Goal: Task Accomplishment & Management: Manage account settings

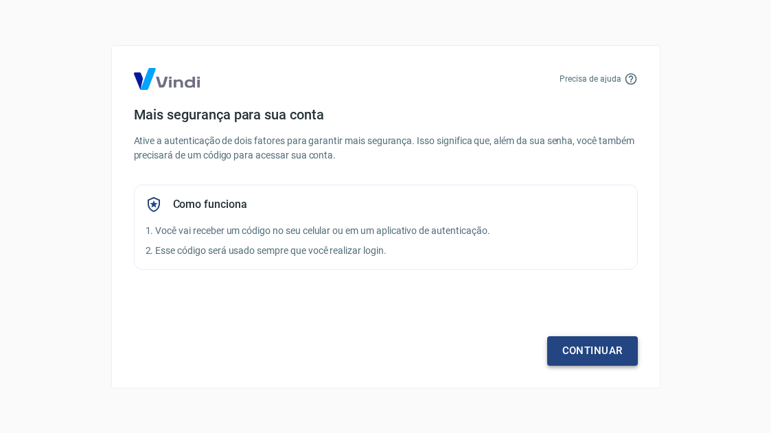
click at [592, 350] on link "Continuar" at bounding box center [592, 350] width 91 height 29
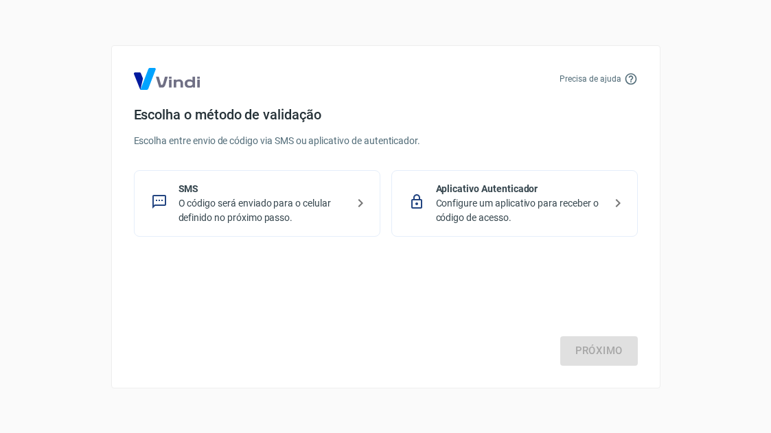
click at [246, 202] on p "O código será enviado para o celular definido no próximo passo." at bounding box center [262, 210] width 168 height 29
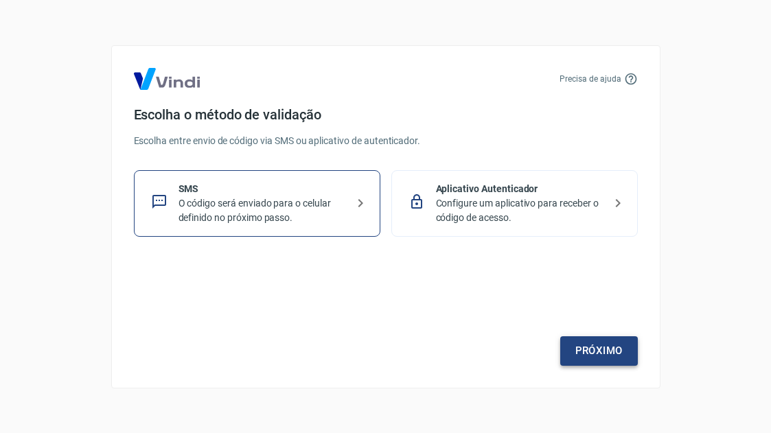
click at [597, 351] on link "Próximo" at bounding box center [599, 350] width 78 height 29
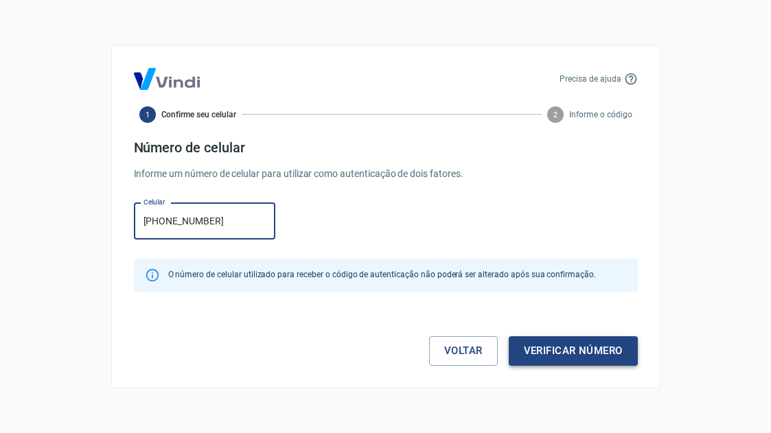
type input "[PHONE_NUMBER]"
click at [571, 349] on button "Verificar número" at bounding box center [573, 350] width 129 height 29
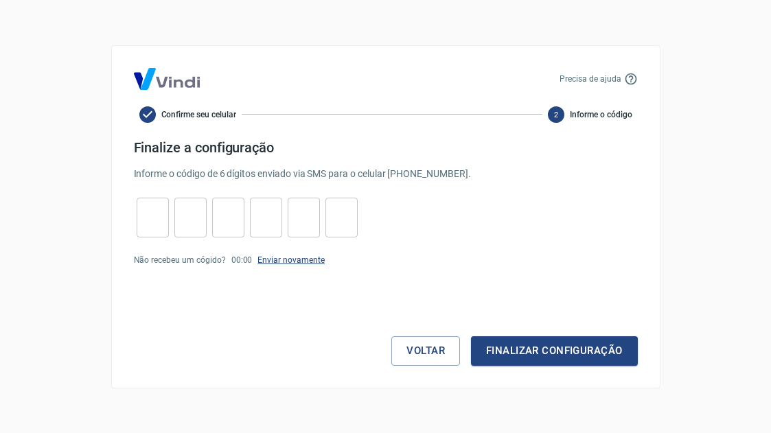
click at [281, 258] on link "Enviar novamente" at bounding box center [290, 260] width 67 height 10
click at [290, 260] on link "Enviar novamente" at bounding box center [290, 260] width 67 height 10
click at [290, 258] on link "Enviar novamente" at bounding box center [290, 260] width 67 height 10
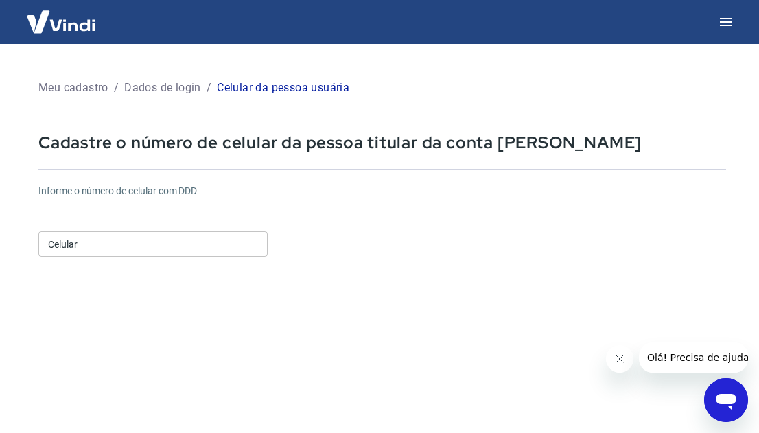
click at [49, 244] on div "Celular Celular" at bounding box center [152, 243] width 229 height 25
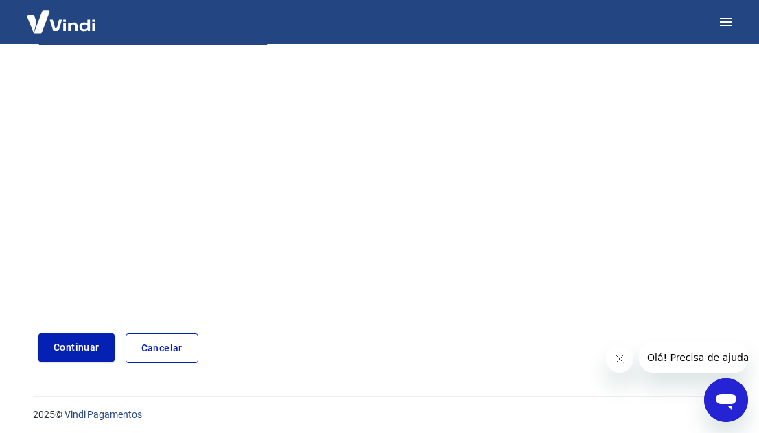
scroll to position [217, 0]
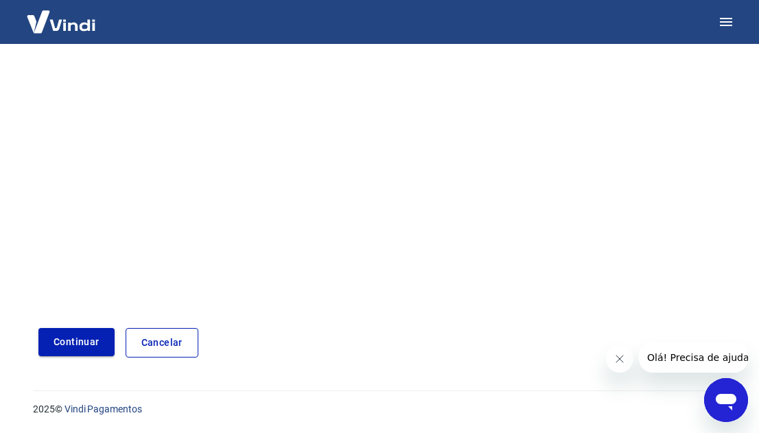
type input "[PHONE_NUMBER]"
click at [71, 342] on button "Continuar" at bounding box center [76, 342] width 76 height 28
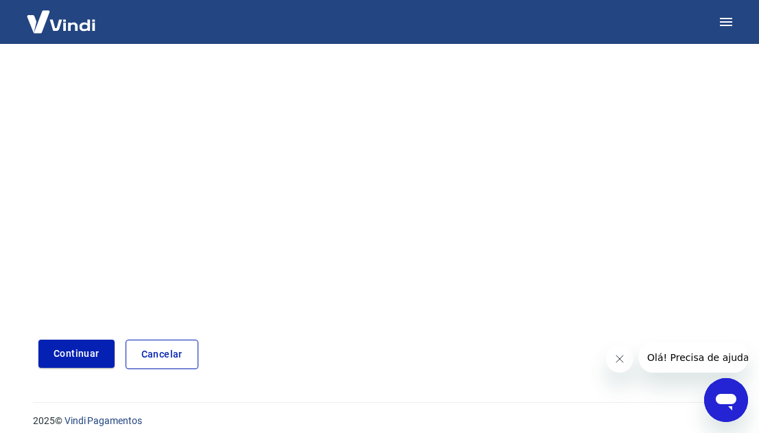
scroll to position [269, 0]
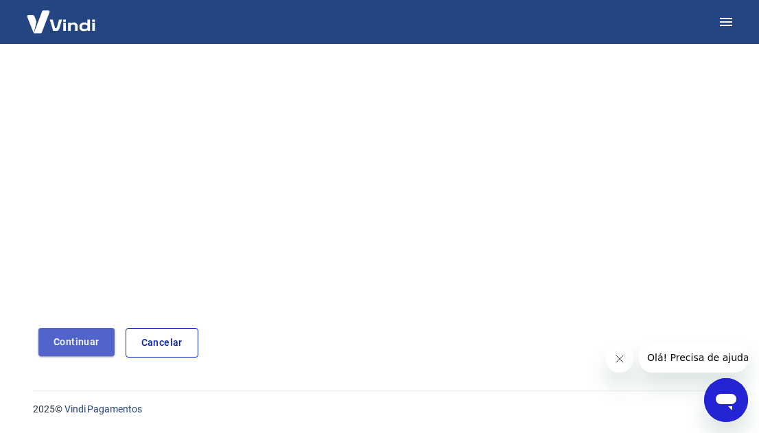
click at [81, 338] on button "Continuar" at bounding box center [76, 342] width 76 height 28
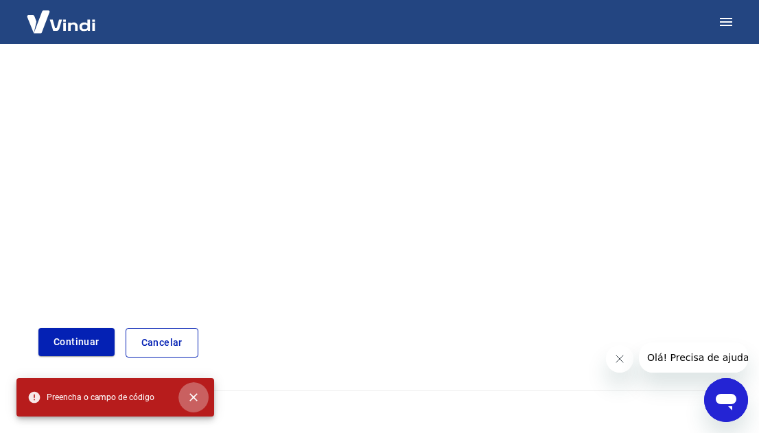
click at [198, 393] on icon "close" at bounding box center [194, 398] width 14 height 14
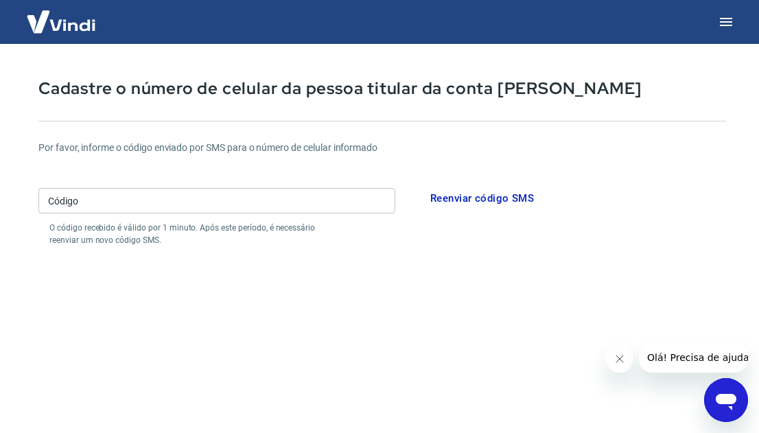
scroll to position [0, 0]
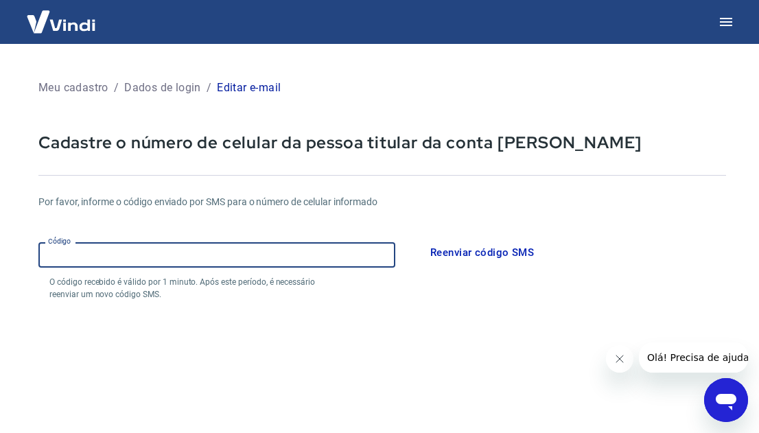
click at [45, 257] on input "Código" at bounding box center [216, 254] width 357 height 25
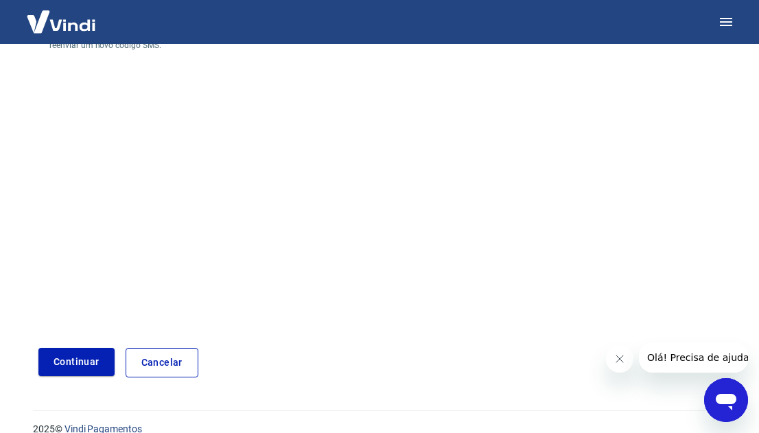
scroll to position [269, 0]
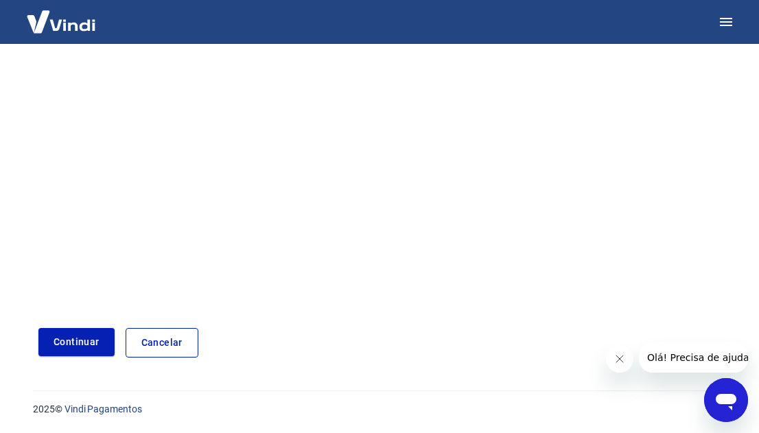
click at [618, 360] on icon "Fechar mensagem da empresa" at bounding box center [619, 358] width 11 height 11
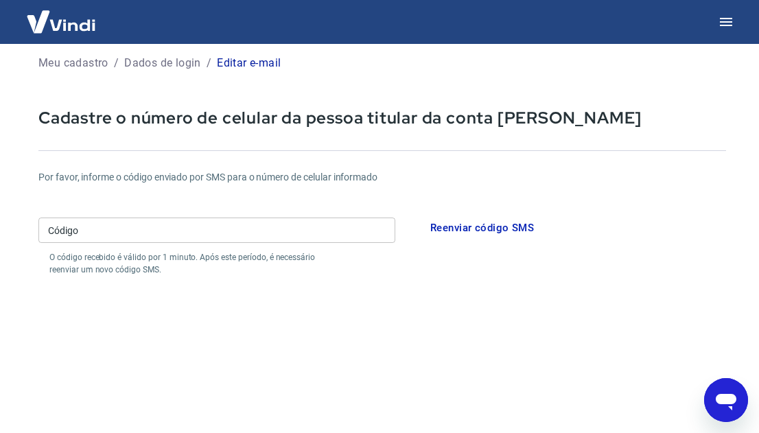
scroll to position [0, 0]
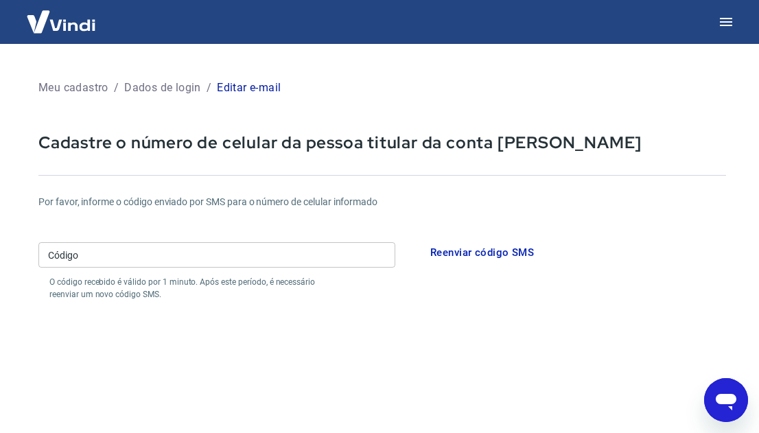
click at [92, 162] on div "Meu cadastro / Dados de login / Editar e-mail Cadastre o número de celular da p…" at bounding box center [382, 351] width 721 height 583
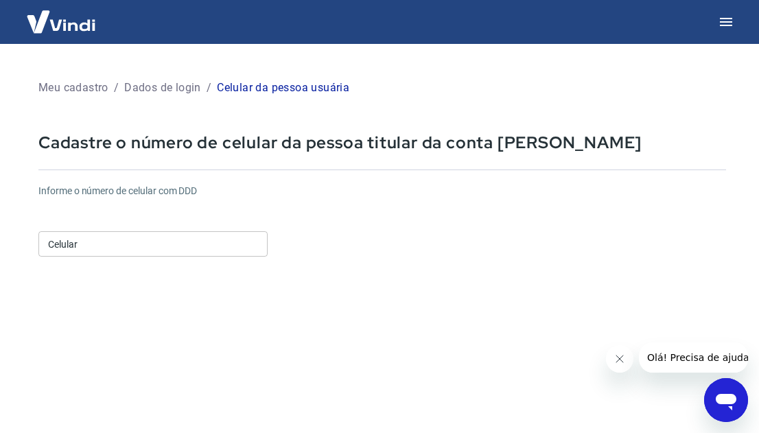
click at [62, 246] on div "Celular Celular" at bounding box center [152, 243] width 229 height 25
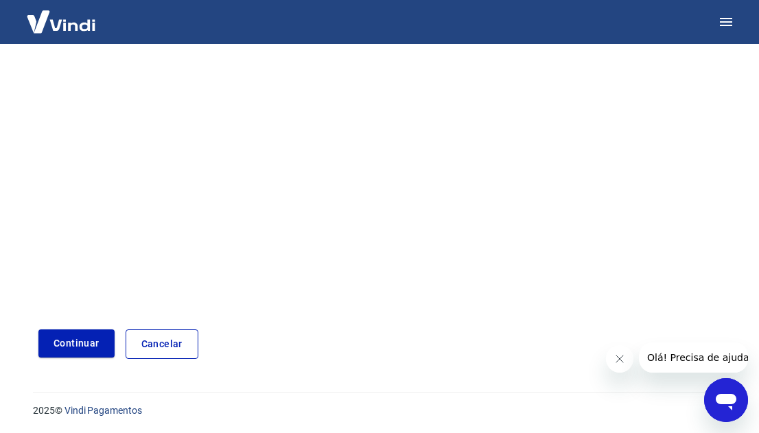
scroll to position [217, 0]
type input "[PHONE_NUMBER]"
click at [38, 328] on button "Continuar" at bounding box center [76, 342] width 76 height 28
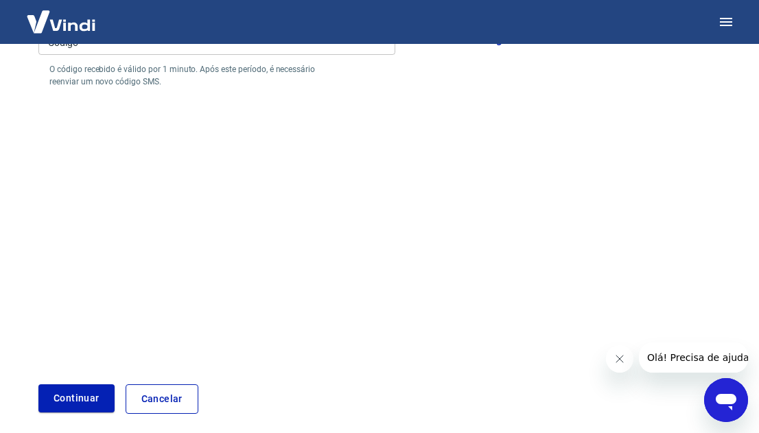
scroll to position [196, 0]
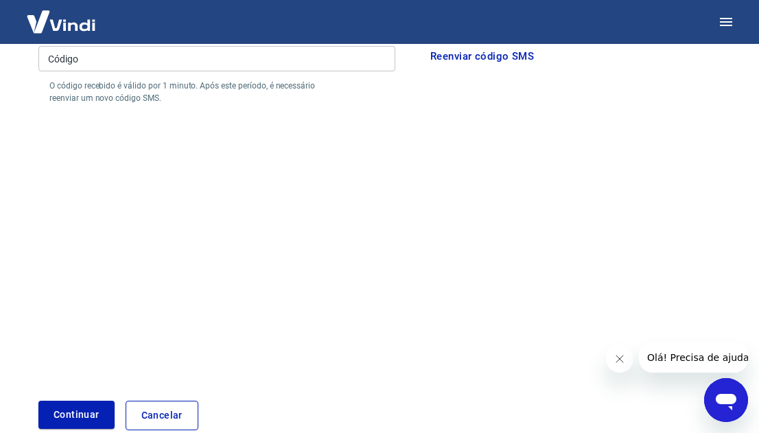
click at [620, 356] on icon "Fechar mensagem da empresa" at bounding box center [619, 358] width 11 height 11
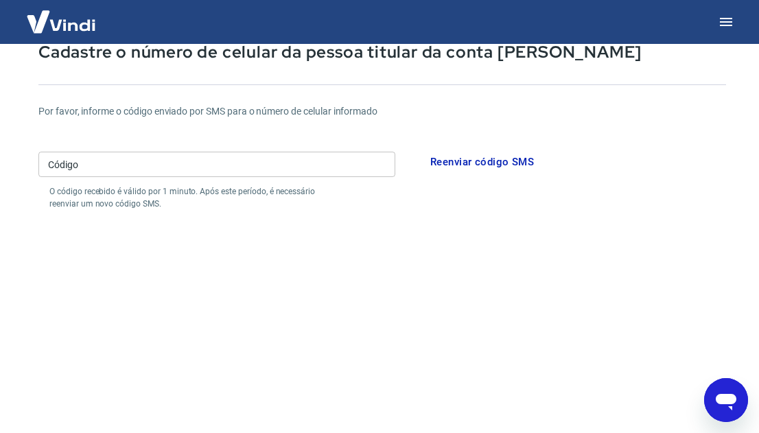
scroll to position [63, 0]
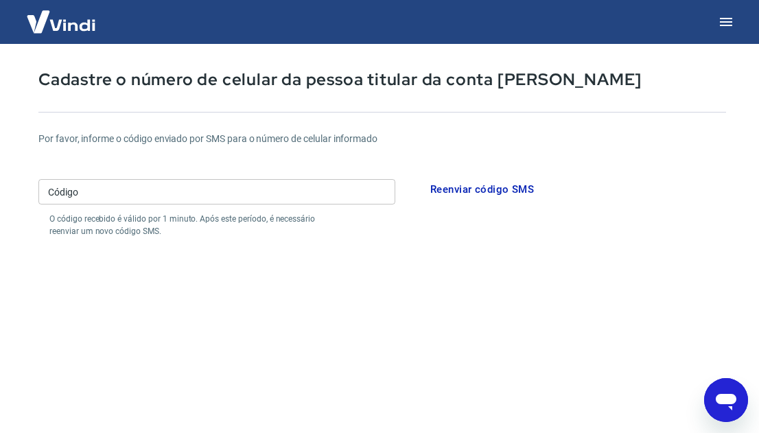
click at [487, 188] on button "Reenviar código SMS" at bounding box center [482, 189] width 119 height 29
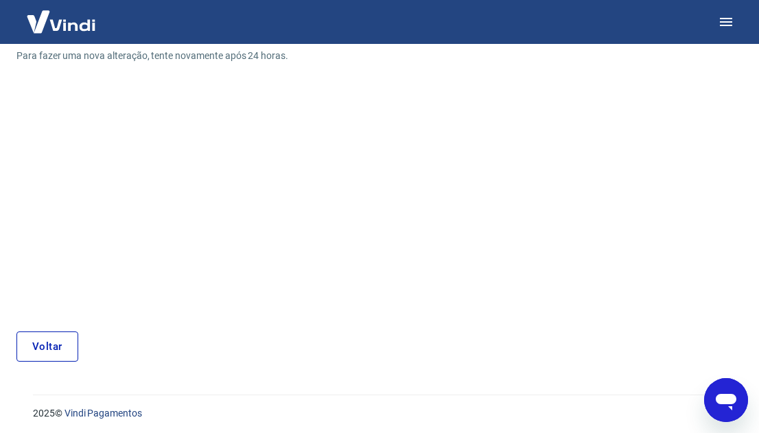
scroll to position [149, 0]
